Goal: Task Accomplishment & Management: Use online tool/utility

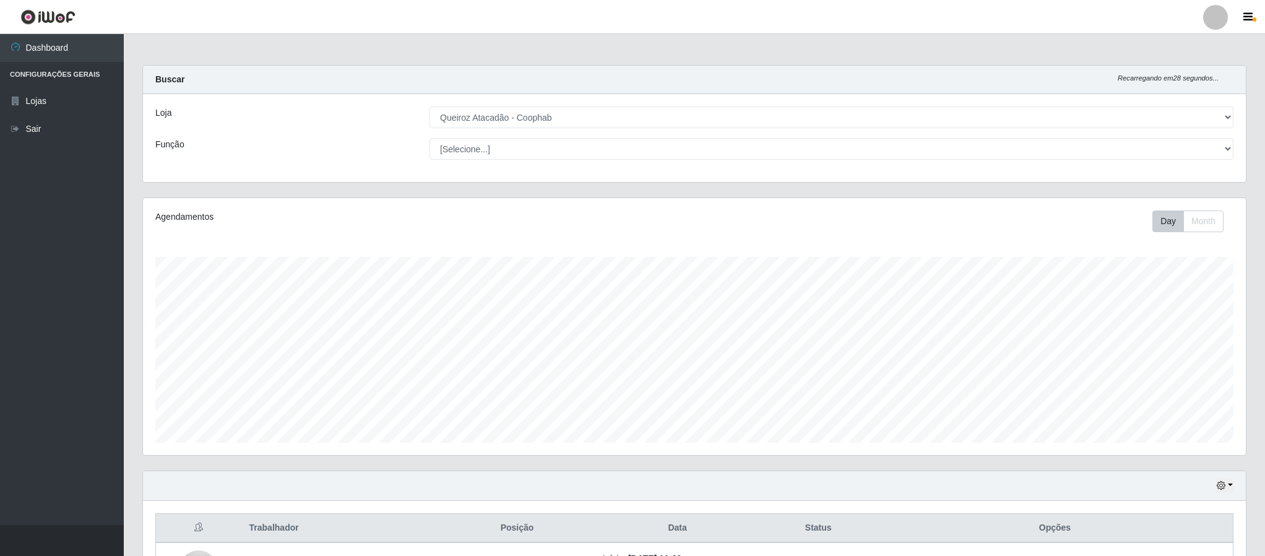
select select "463"
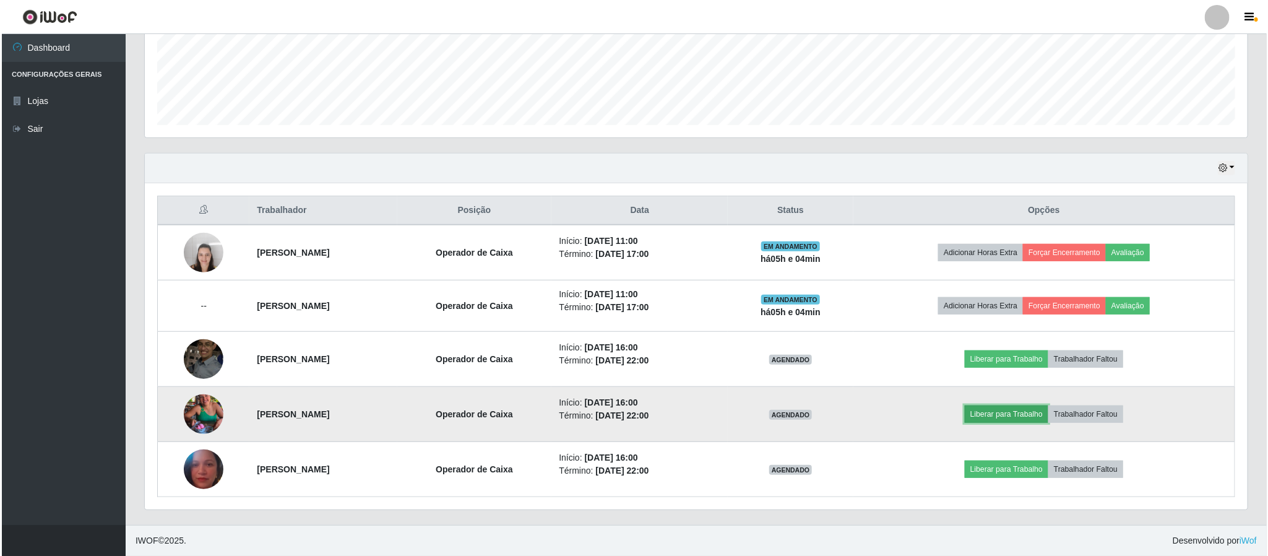
scroll to position [322, 0]
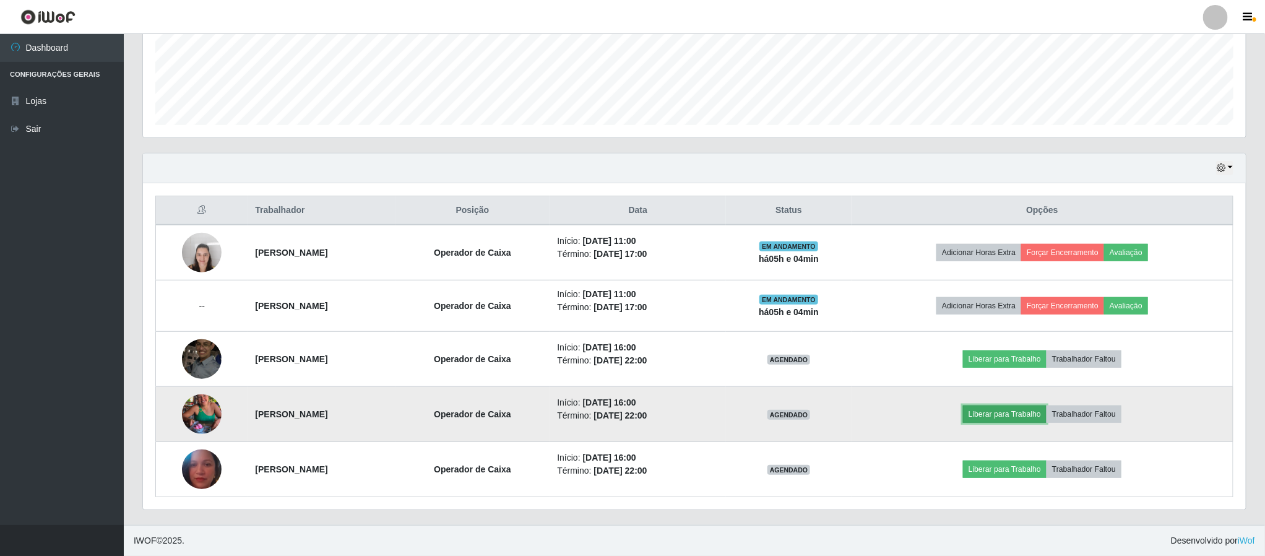
click at [1033, 260] on tbody "[PERSON_NAME] Operador de Caixa Início: [DATE] 11:00 Término: [DATE] 17:00 EM A…" at bounding box center [695, 361] width 1078 height 272
click at [1023, 411] on button "Liberar para Trabalho" at bounding box center [1005, 413] width 84 height 17
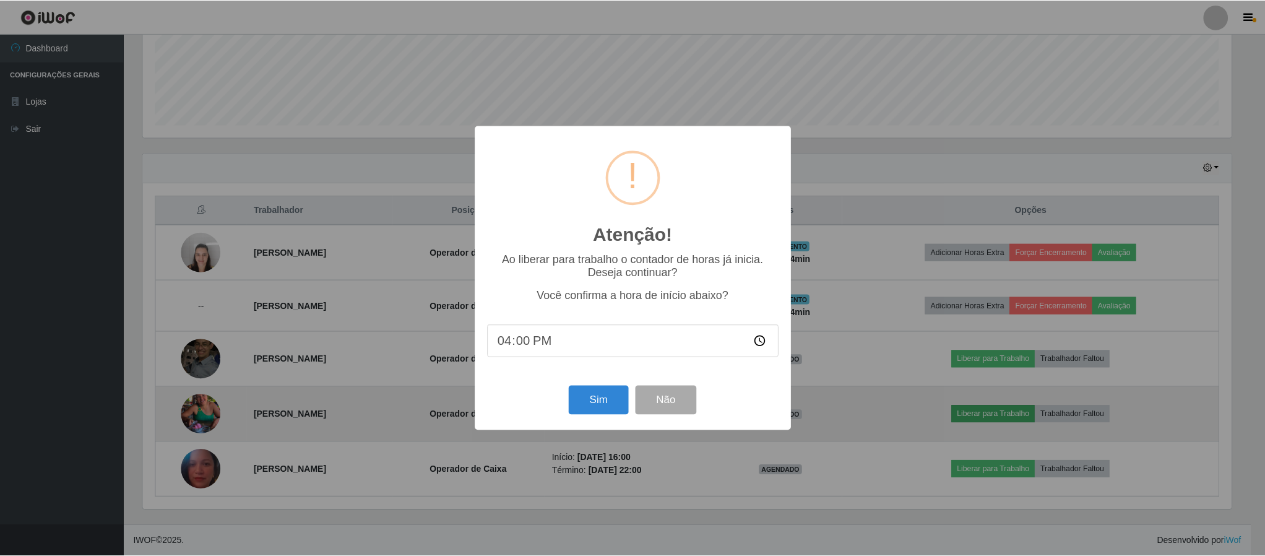
scroll to position [258, 1092]
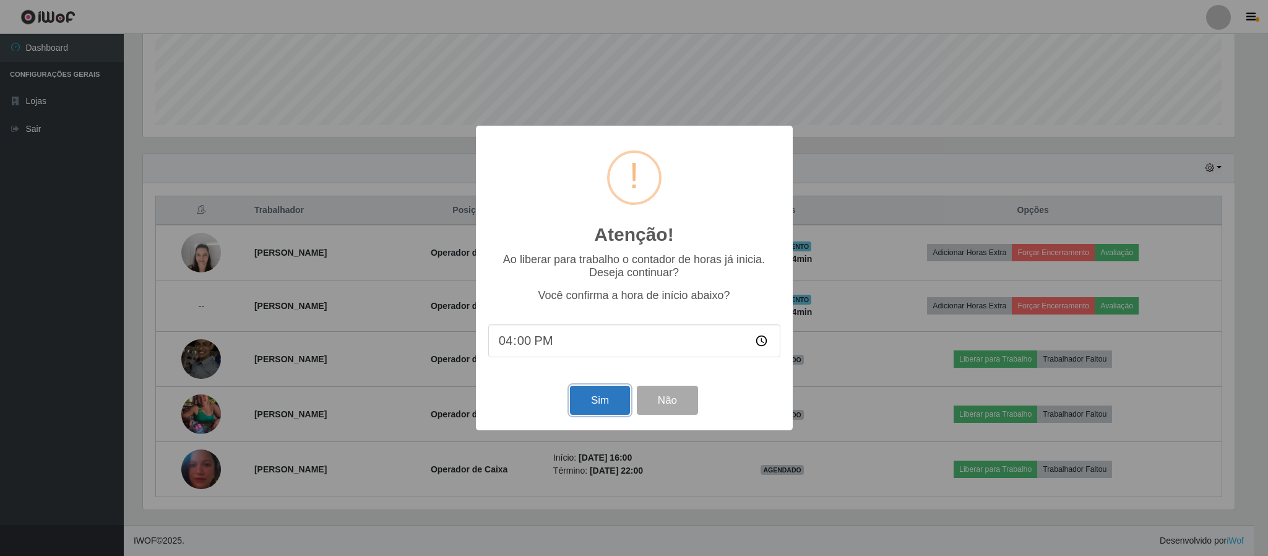
click at [591, 394] on button "Sim" at bounding box center [600, 400] width 60 height 29
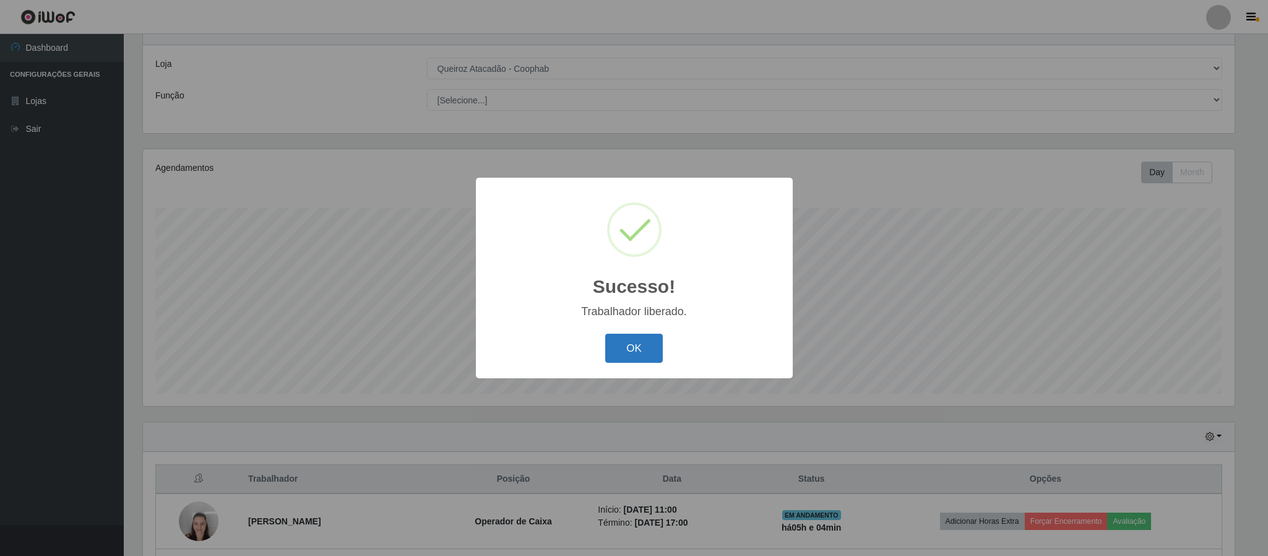
click at [646, 344] on button "OK" at bounding box center [634, 348] width 58 height 29
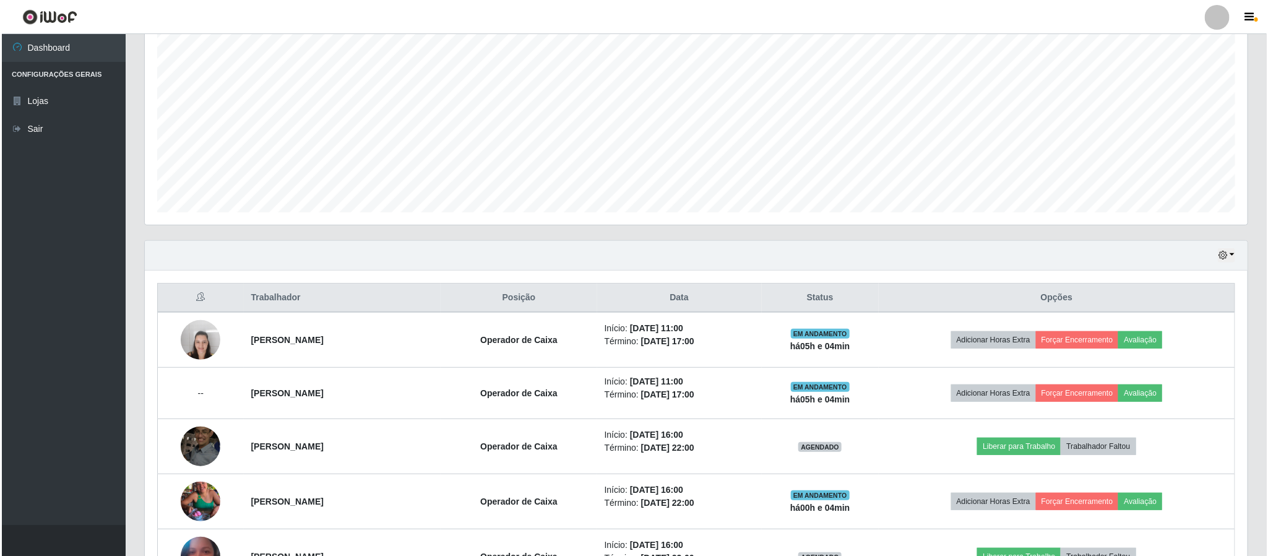
scroll to position [235, 0]
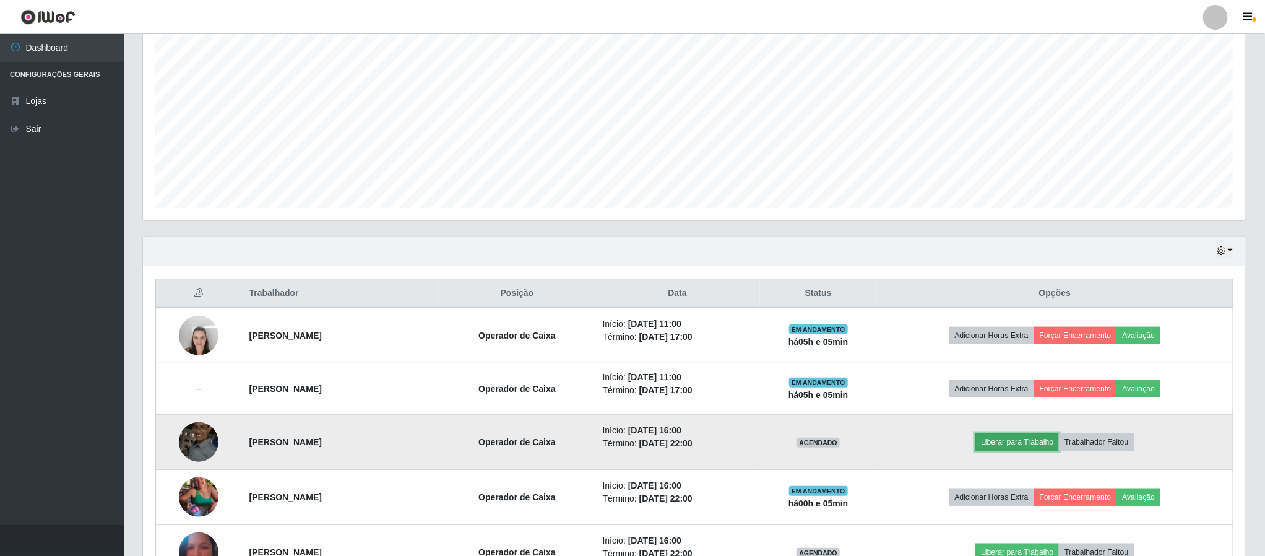
click at [1027, 448] on button "Liberar para Trabalho" at bounding box center [1018, 441] width 84 height 17
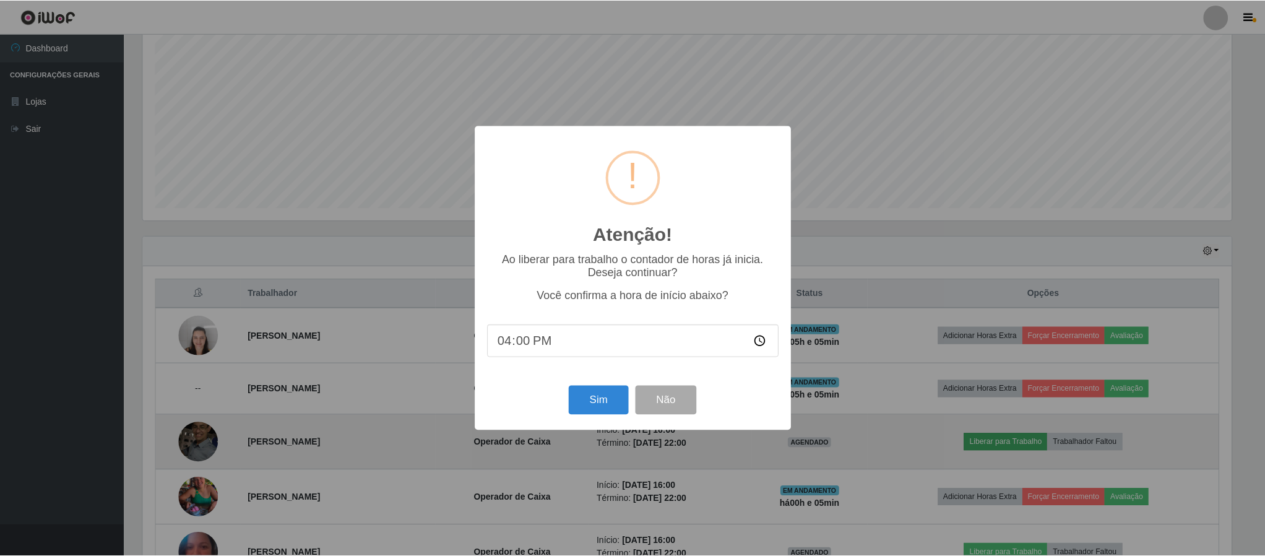
scroll to position [258, 1092]
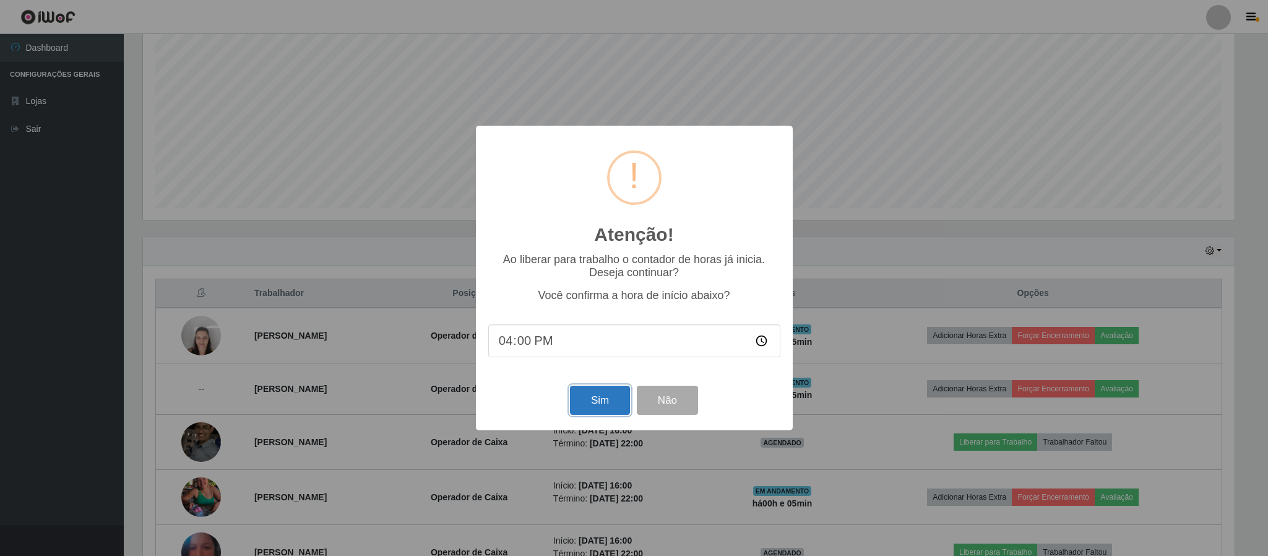
click at [602, 409] on button "Sim" at bounding box center [600, 400] width 60 height 29
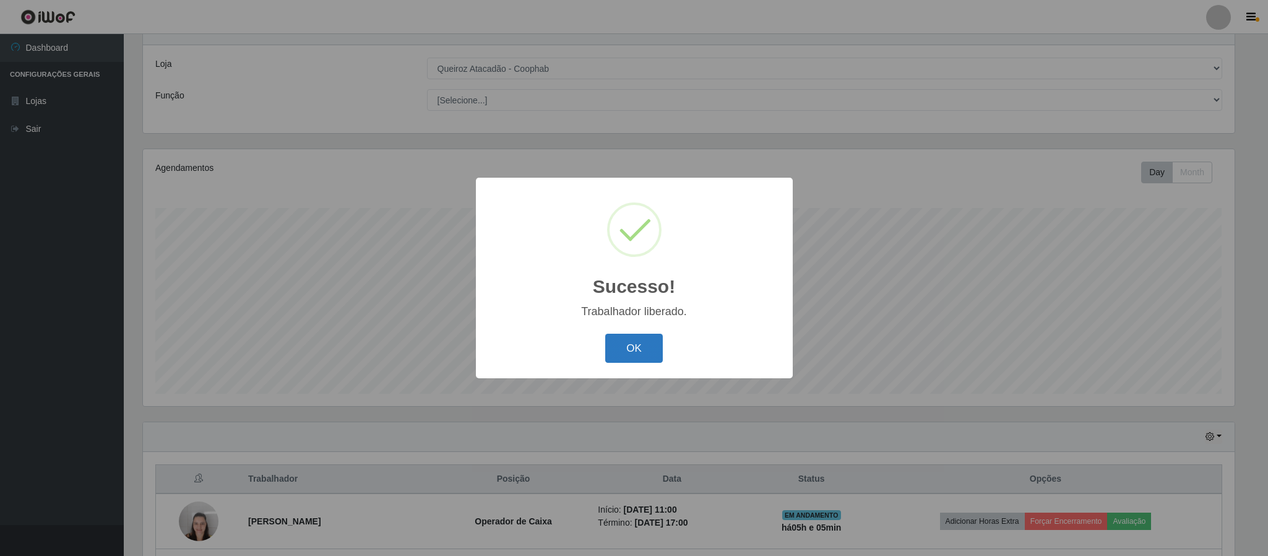
click at [626, 349] on button "OK" at bounding box center [634, 348] width 58 height 29
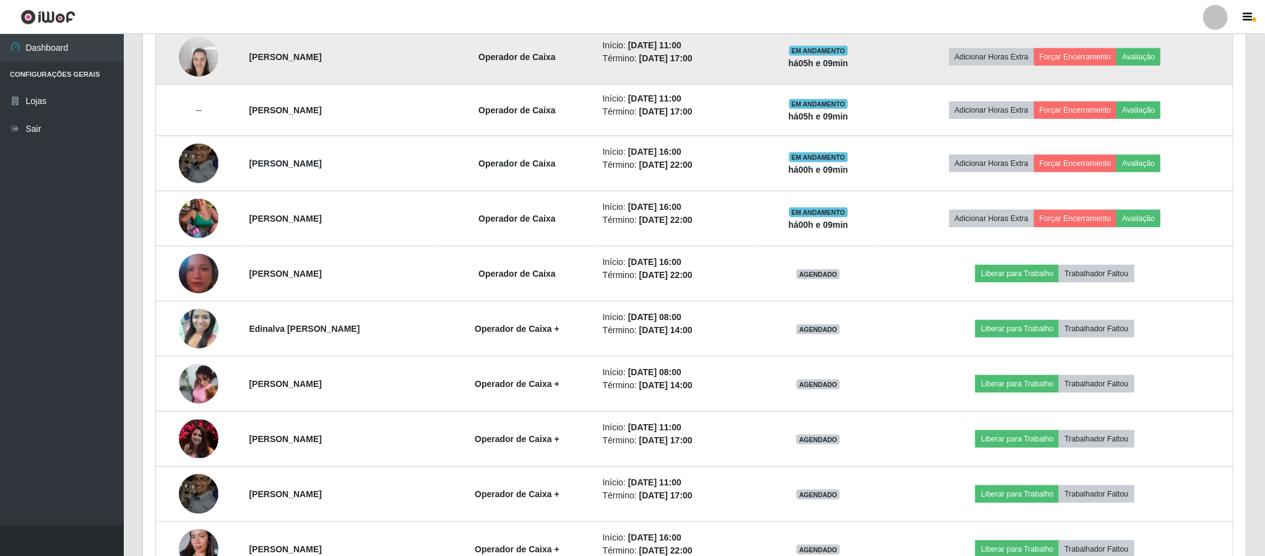
scroll to position [322, 0]
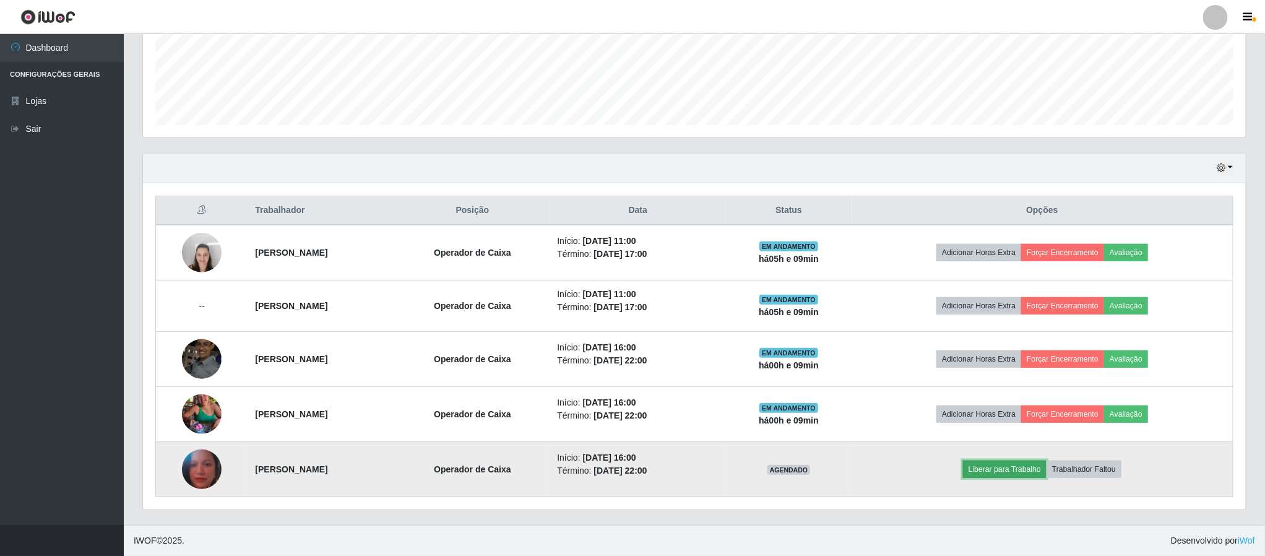
click at [1031, 475] on button "Liberar para Trabalho" at bounding box center [1005, 469] width 84 height 17
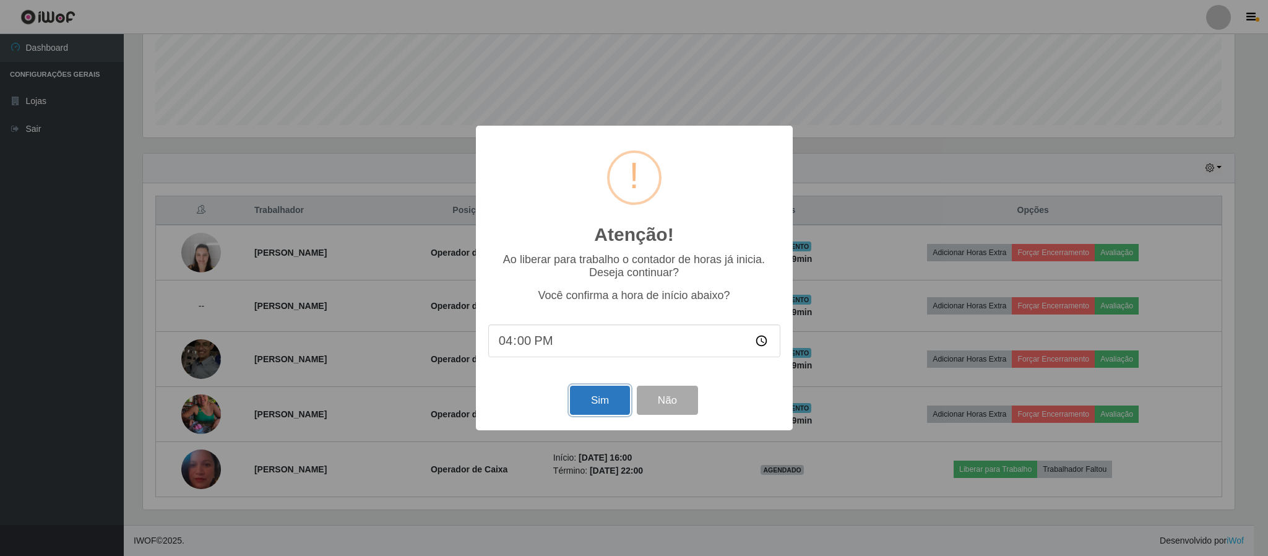
click at [600, 407] on button "Sim" at bounding box center [600, 400] width 60 height 29
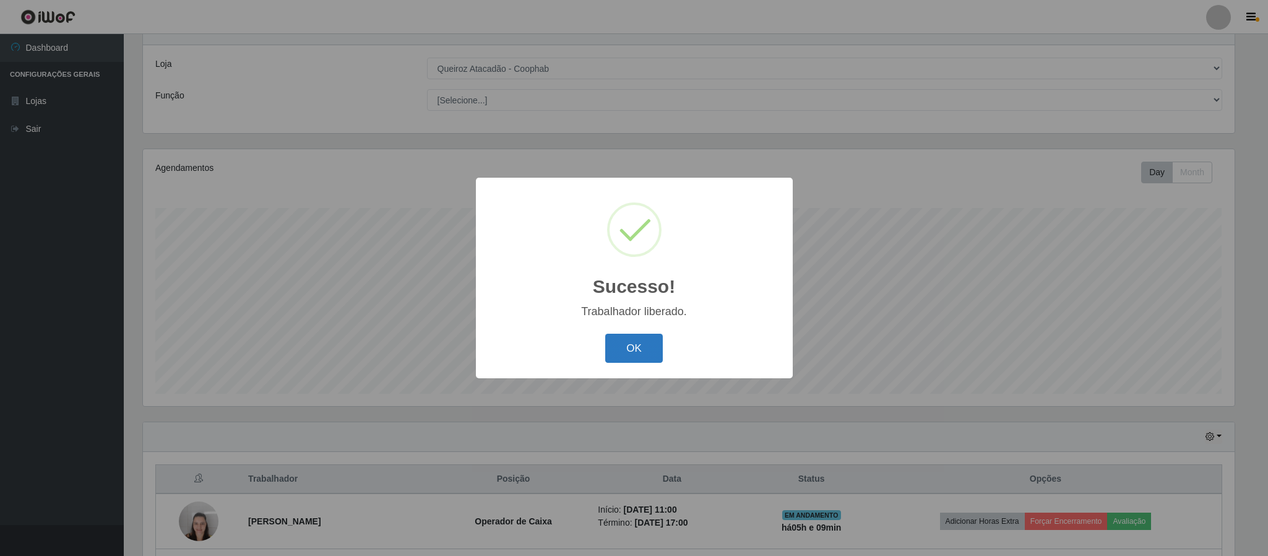
click at [647, 344] on button "OK" at bounding box center [634, 348] width 58 height 29
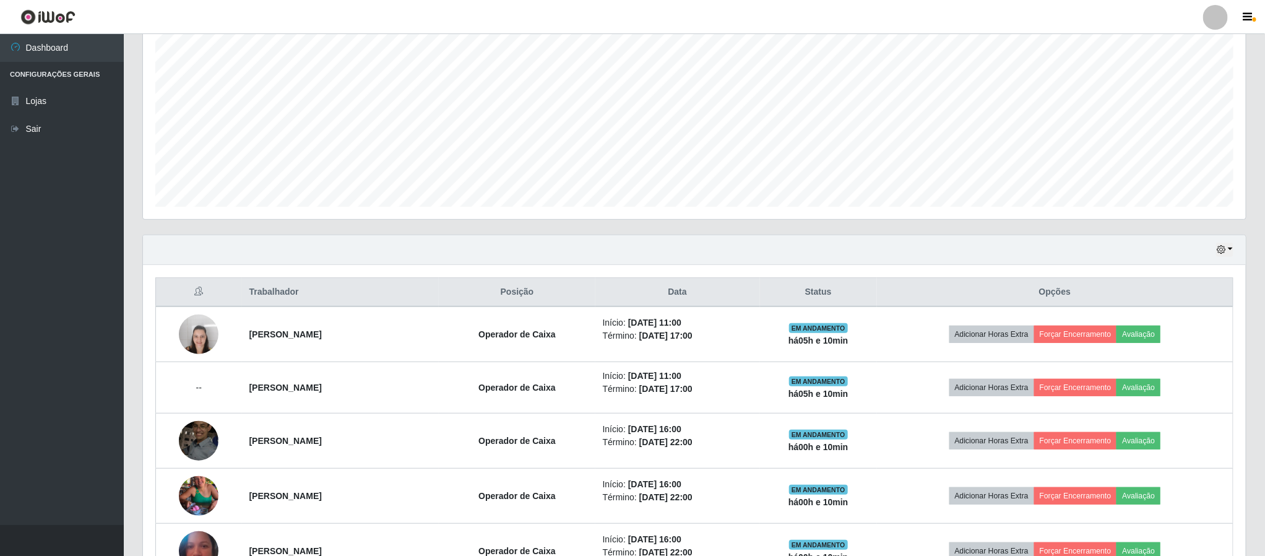
scroll to position [235, 0]
